Goal: Navigation & Orientation: Understand site structure

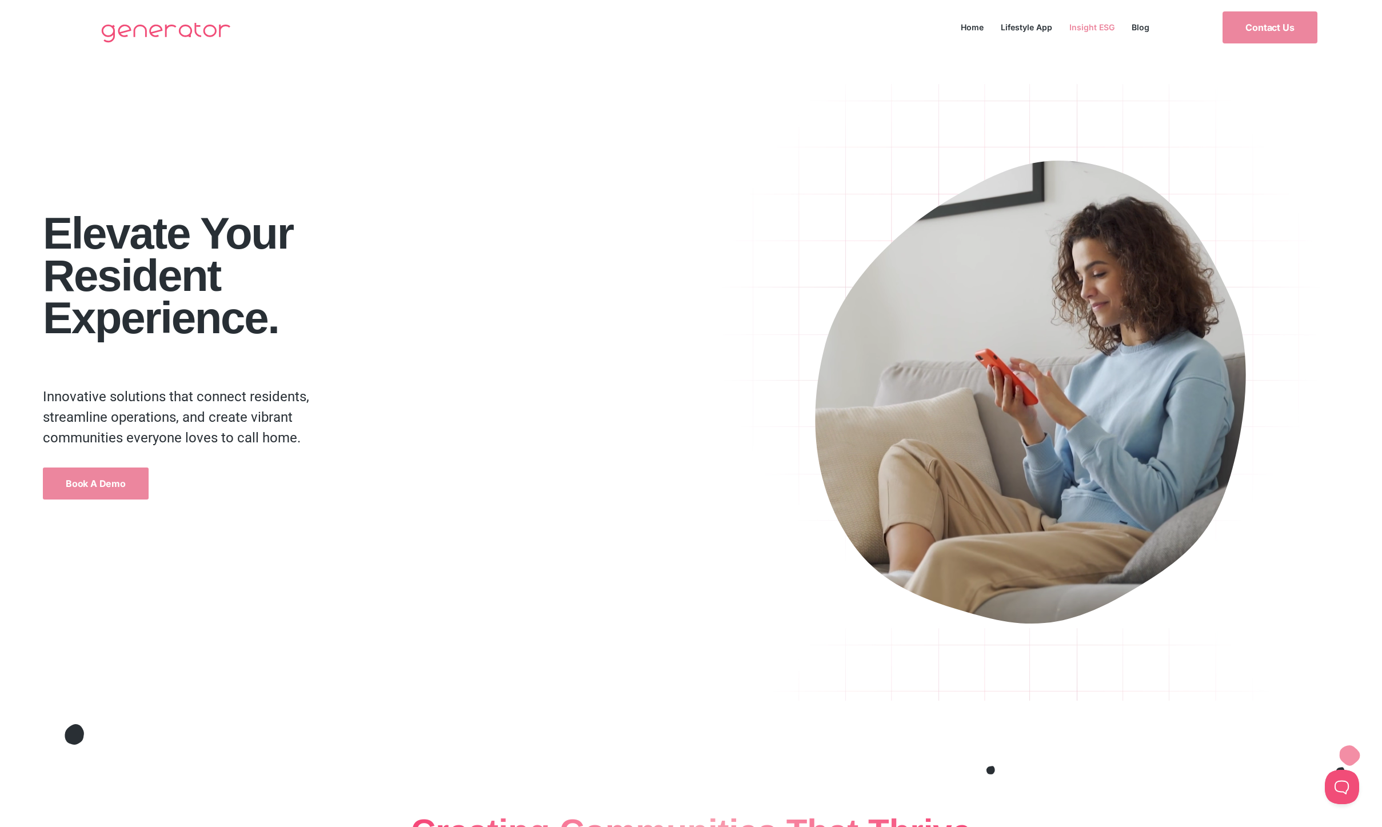
click at [1081, 27] on link "Insight ESG" at bounding box center [1092, 26] width 62 height 15
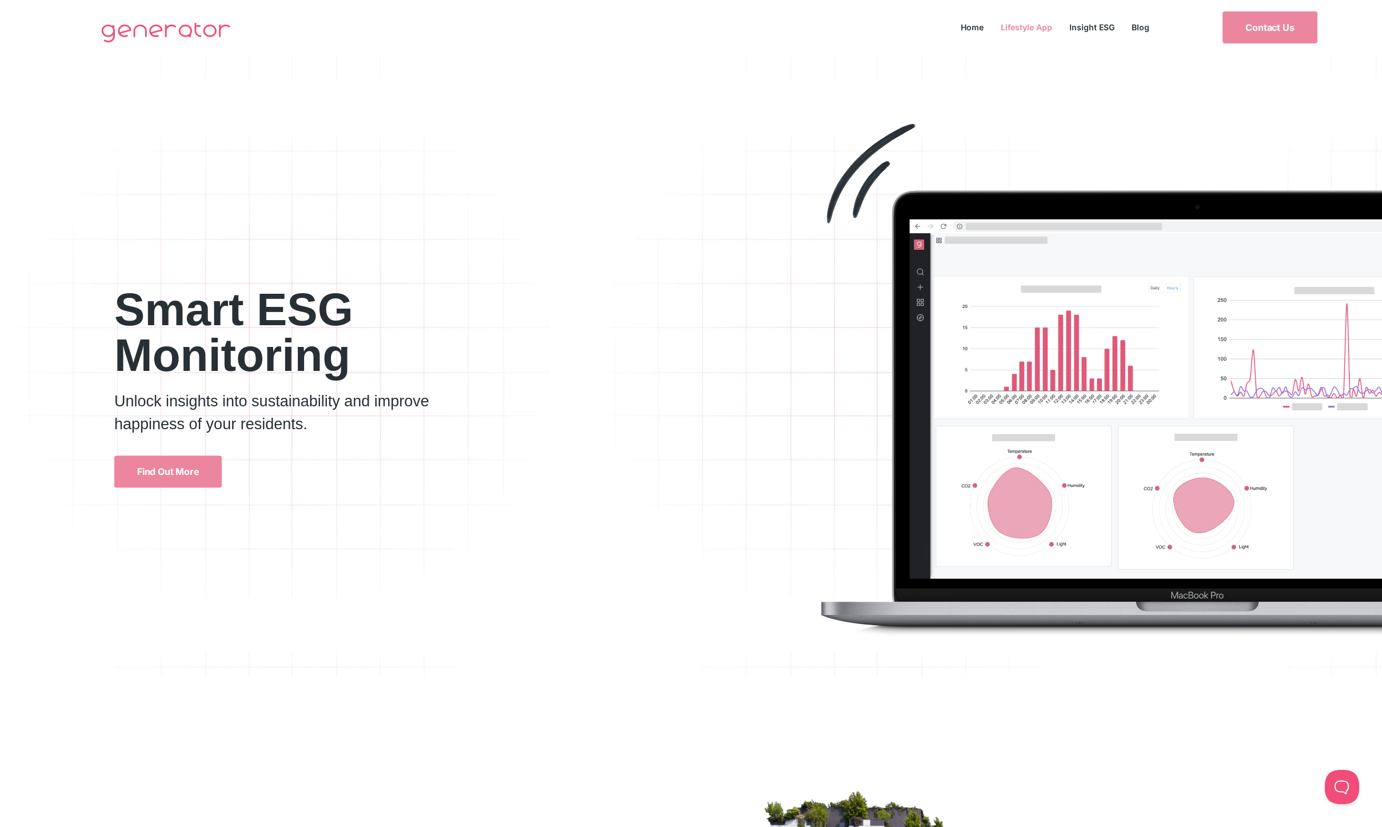
click at [1026, 27] on link "Lifestyle App" at bounding box center [1026, 26] width 69 height 15
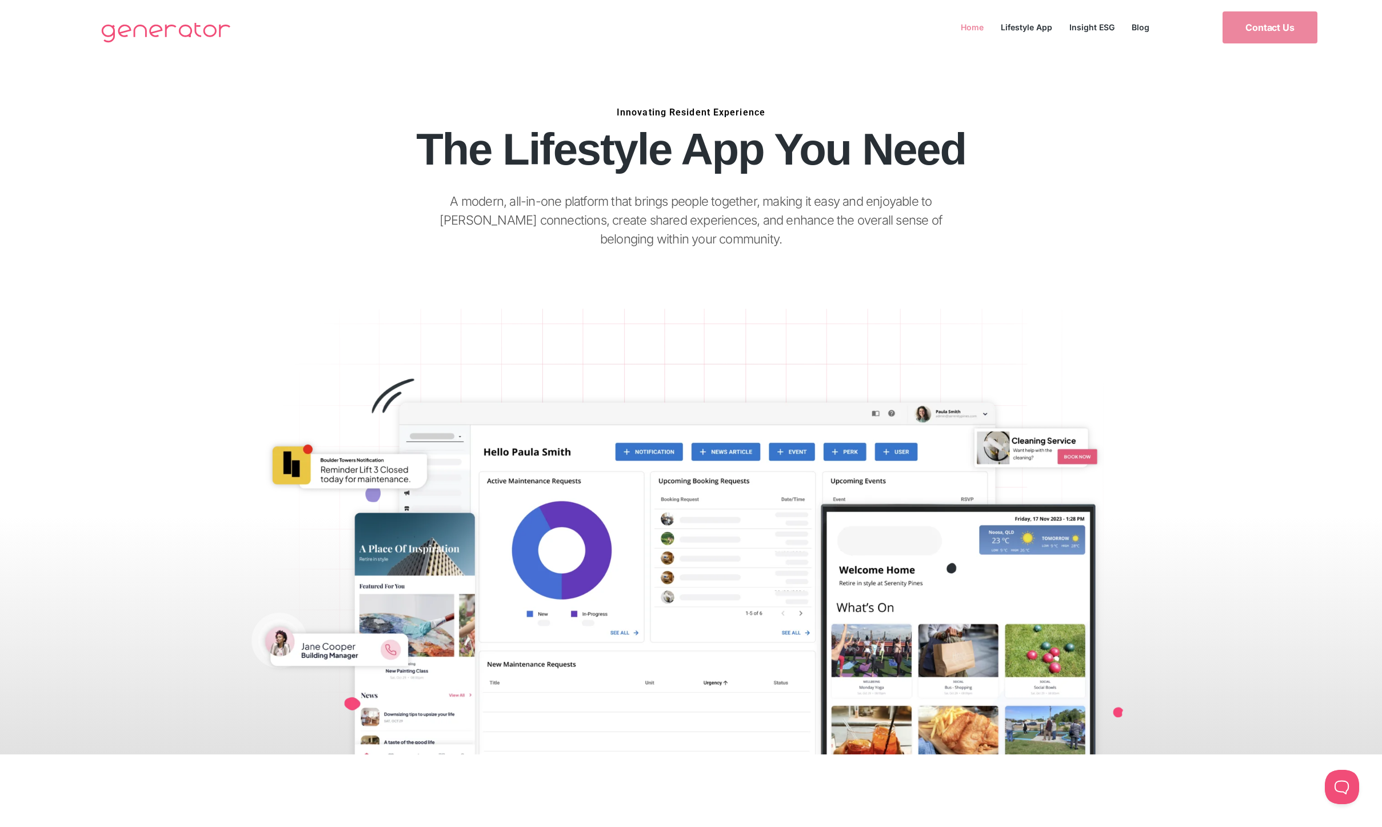
click at [963, 28] on link "Home" at bounding box center [972, 26] width 40 height 15
